Goal: Go to known website: Go to known website

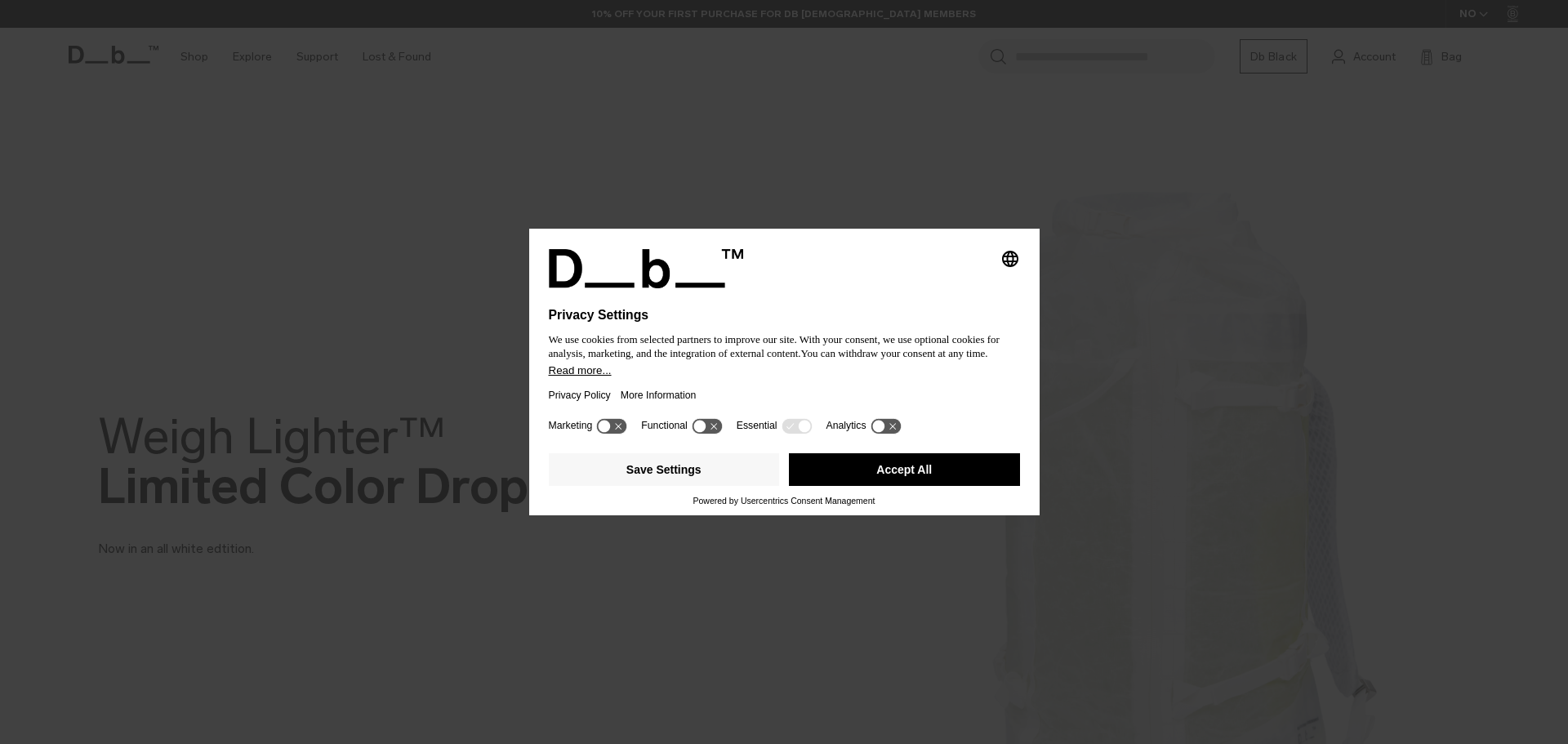
click at [888, 461] on button "Accept All" at bounding box center [904, 469] width 231 height 32
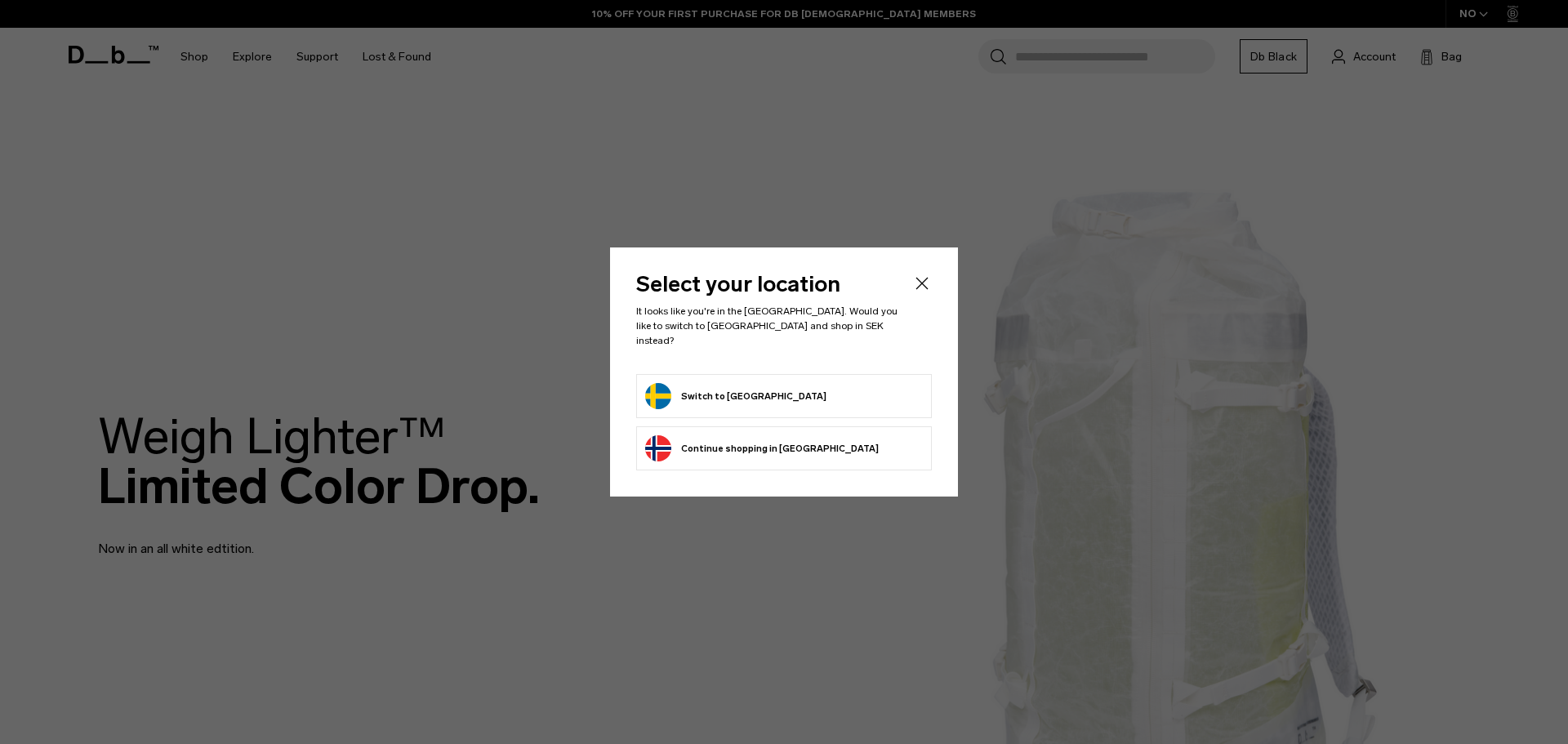
click at [747, 389] on button "Switch to [GEOGRAPHIC_DATA]" at bounding box center [736, 396] width 182 height 26
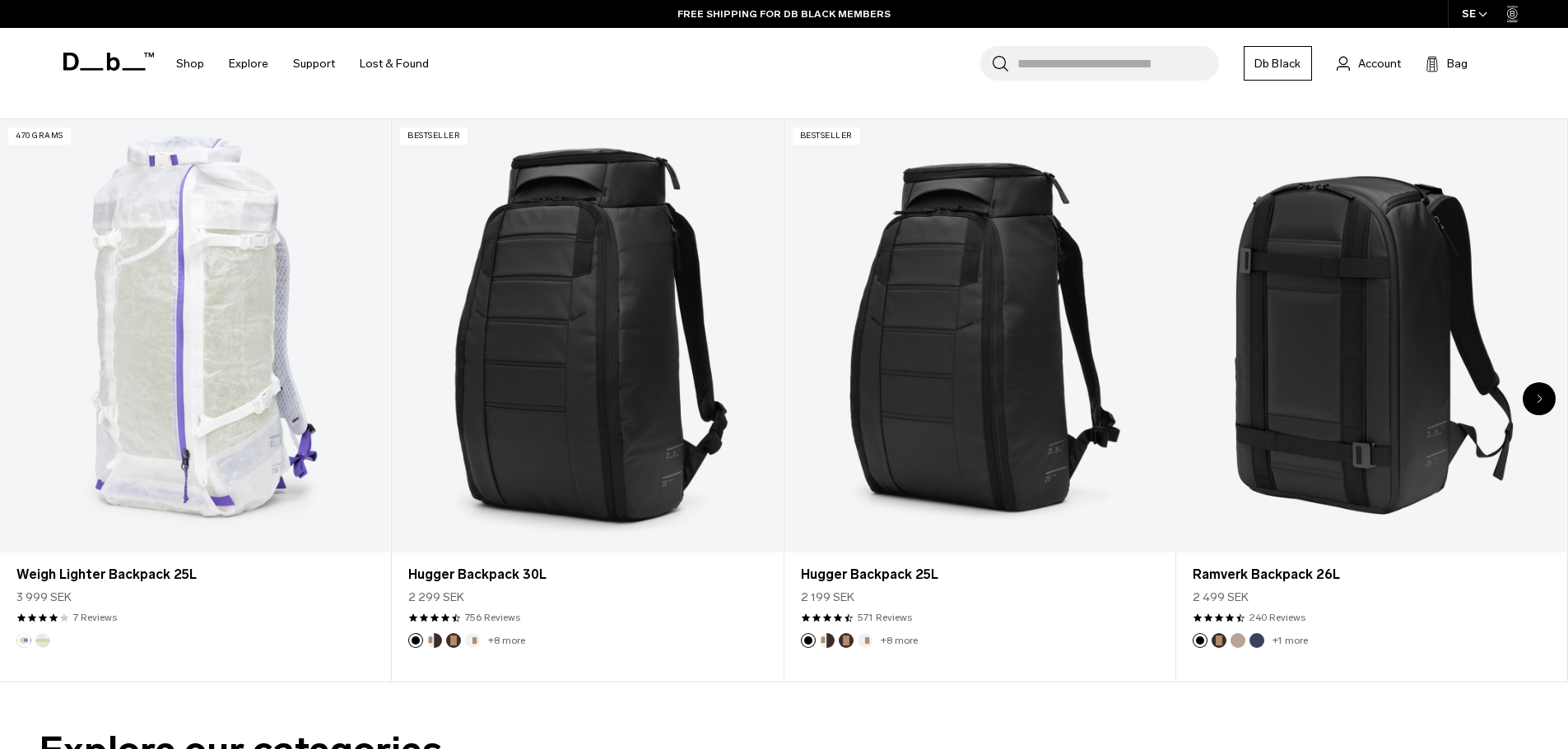
scroll to position [823, 0]
